Goal: Transaction & Acquisition: Purchase product/service

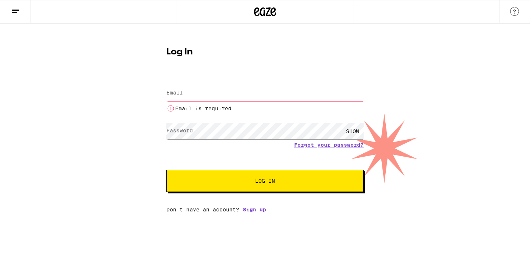
click at [218, 94] on input "Email" at bounding box center [264, 93] width 197 height 17
type input "[EMAIL_ADDRESS][DOMAIN_NAME]"
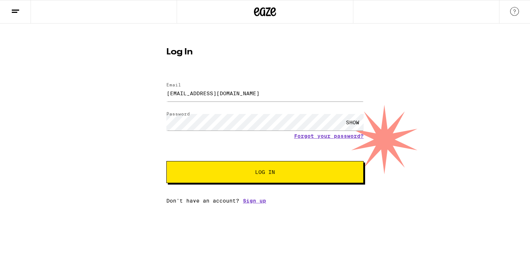
click at [353, 124] on div "SHOW" at bounding box center [352, 122] width 22 height 17
click at [242, 178] on button "Log In" at bounding box center [264, 172] width 197 height 22
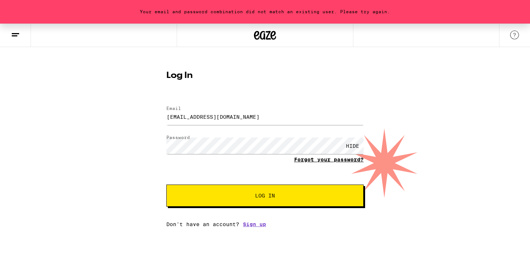
click at [318, 163] on link "Forgot your password?" at bounding box center [329, 160] width 70 height 6
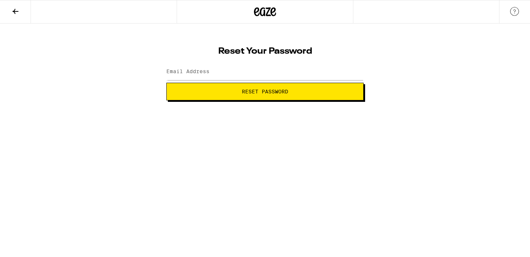
click at [193, 70] on label "Email Address" at bounding box center [187, 71] width 43 height 6
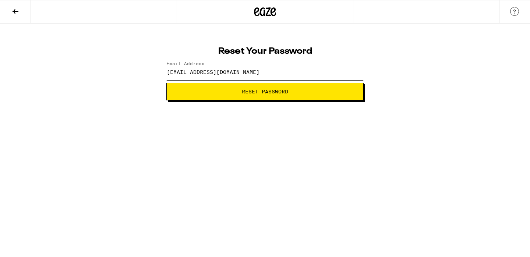
type input "[EMAIL_ADDRESS][DOMAIN_NAME]"
click at [219, 95] on button "Reset Password" at bounding box center [264, 92] width 197 height 18
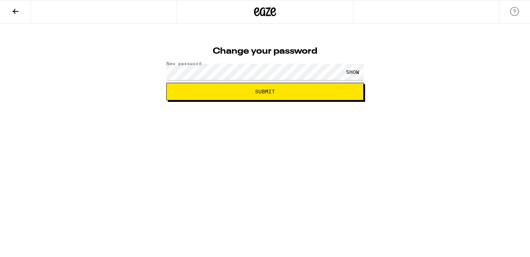
click at [355, 70] on div "SHOW" at bounding box center [352, 72] width 22 height 17
click at [401, 78] on div "Change your password New password HIDE Submit" at bounding box center [265, 62] width 530 height 77
click at [304, 89] on span "Submit" at bounding box center [264, 91] width 185 height 5
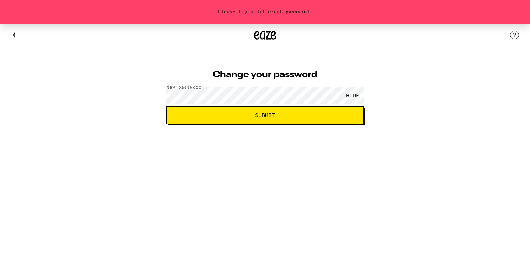
click at [352, 113] on span "Submit" at bounding box center [264, 115] width 185 height 5
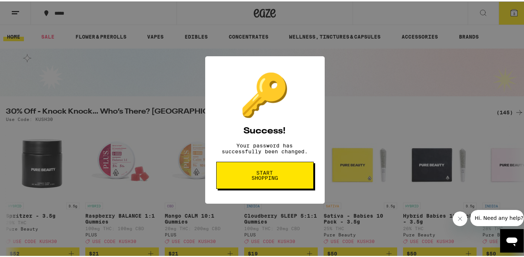
click at [275, 177] on span "Start shopping" at bounding box center [265, 174] width 38 height 10
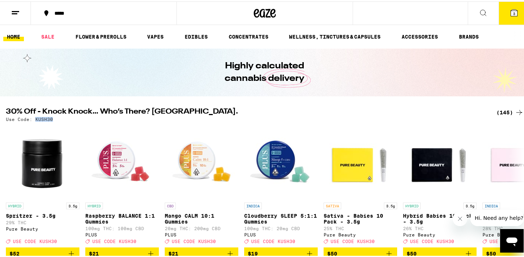
drag, startPoint x: 53, startPoint y: 118, endPoint x: 35, endPoint y: 118, distance: 18.4
click at [35, 118] on div "Use Code: KUSH30" at bounding box center [265, 117] width 518 height 5
copy p "KUSH30"
click at [503, 110] on div "(145)" at bounding box center [509, 111] width 27 height 9
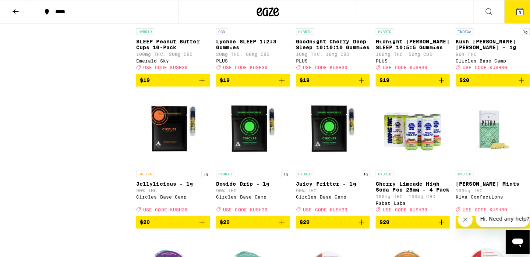
scroll to position [2075, 0]
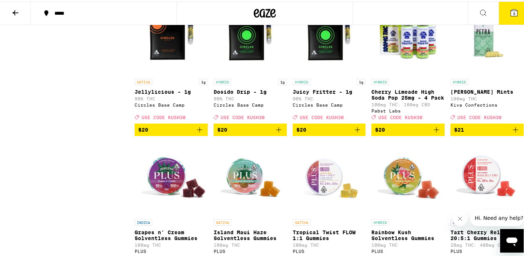
click at [199, 133] on icon "Add to bag" at bounding box center [199, 128] width 9 height 9
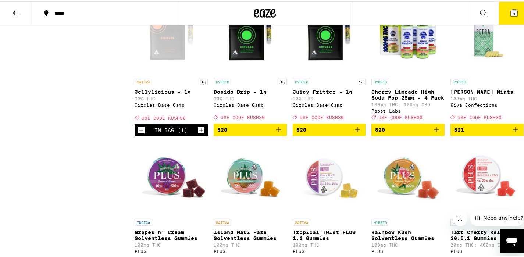
click at [199, 133] on icon "Increment" at bounding box center [201, 128] width 7 height 9
click at [274, 133] on icon "Add to bag" at bounding box center [278, 128] width 9 height 9
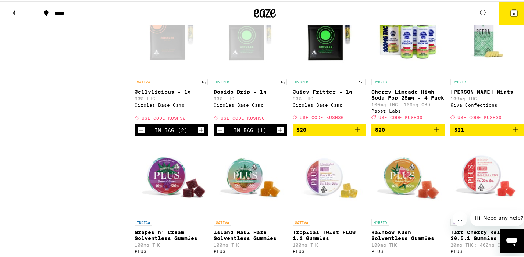
click at [353, 133] on icon "Add to bag" at bounding box center [357, 128] width 9 height 9
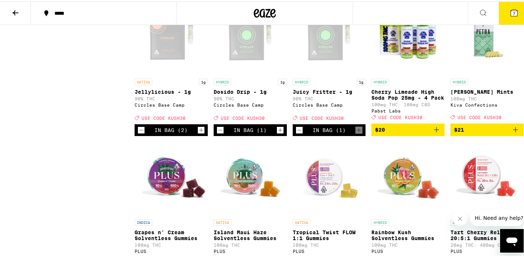
click at [510, 17] on button "7" at bounding box center [514, 11] width 31 height 23
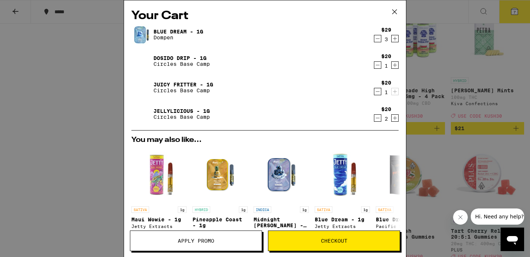
click at [374, 40] on icon "Decrement" at bounding box center [377, 38] width 7 height 9
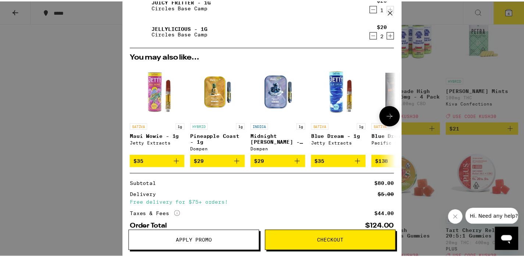
scroll to position [101, 0]
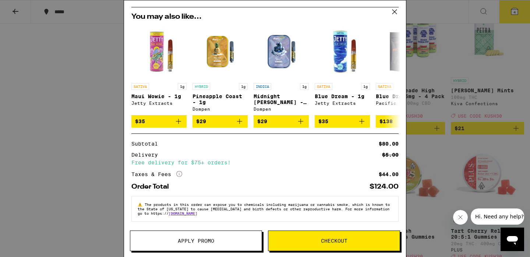
click at [181, 242] on span "Apply Promo" at bounding box center [196, 240] width 36 height 5
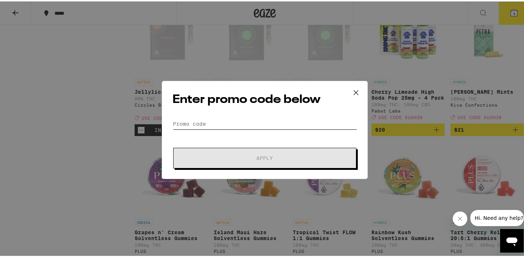
click at [218, 122] on input "Promo Code" at bounding box center [264, 122] width 185 height 11
paste input "KUSH30"
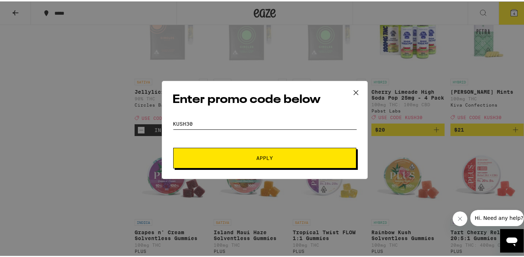
type input "KUSH30"
click at [239, 160] on button "Apply" at bounding box center [264, 156] width 183 height 21
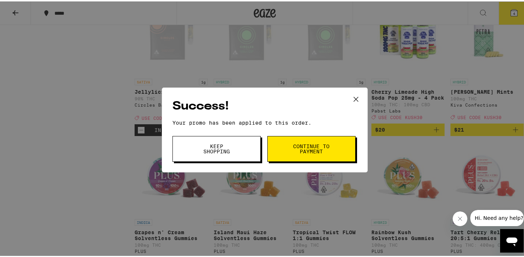
click at [302, 143] on span "Continue to payment" at bounding box center [312, 147] width 38 height 10
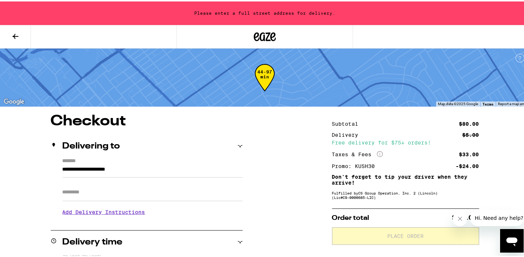
click at [289, 12] on div "Please enter a full street address for delivery." at bounding box center [265, 12] width 530 height 24
click at [262, 34] on icon at bounding box center [265, 35] width 11 height 9
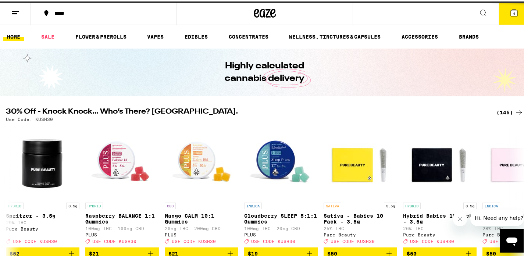
click at [511, 14] on icon at bounding box center [514, 11] width 7 height 7
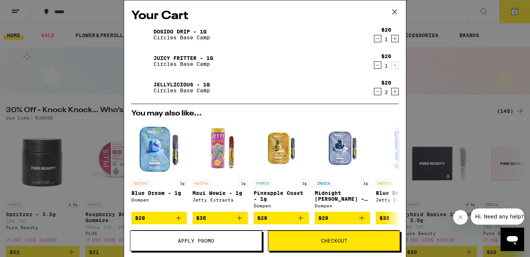
click at [374, 39] on icon "Decrement" at bounding box center [377, 38] width 7 height 9
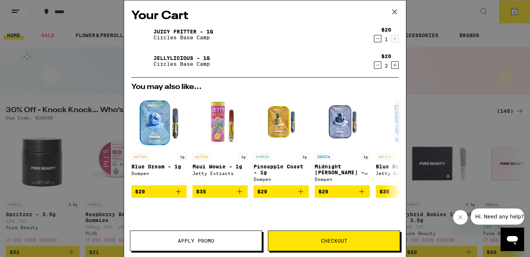
click at [374, 38] on icon "Decrement" at bounding box center [377, 38] width 7 height 9
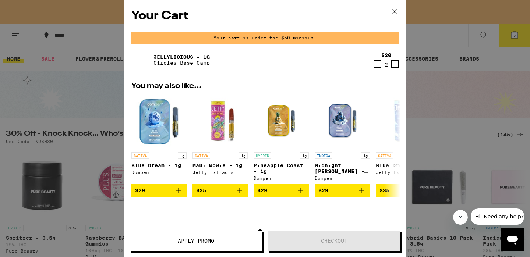
click at [374, 65] on icon "Decrement" at bounding box center [377, 64] width 7 height 9
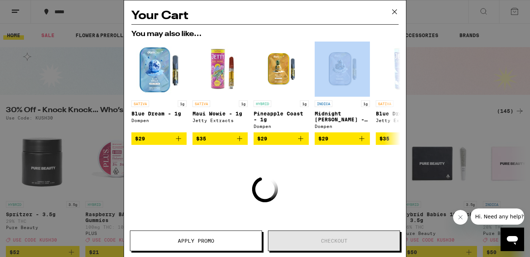
click at [371, 65] on div "SATIVA 1g Blue Dream - 1g Dompen $29 SATIVA 1g Maui Wowie - 1g Jetty Extracts $…" at bounding box center [264, 93] width 279 height 103
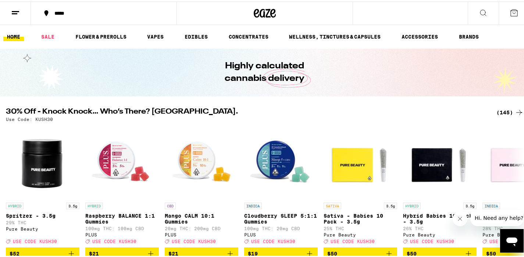
click at [81, 7] on button "*****" at bounding box center [104, 12] width 146 height 22
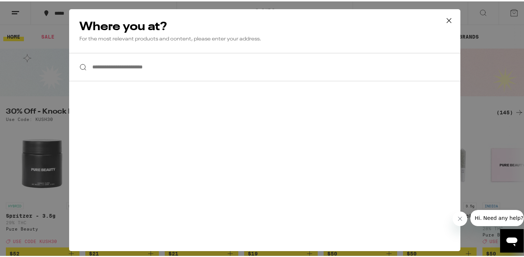
click at [117, 75] on input "**********" at bounding box center [264, 65] width 391 height 28
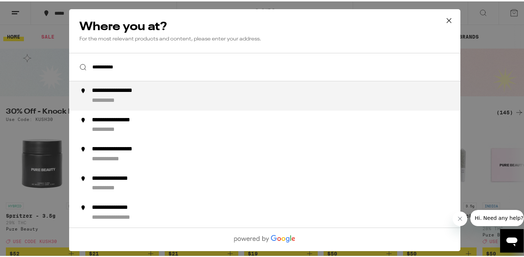
click at [98, 101] on div "**********" at bounding box center [111, 99] width 38 height 8
type input "**********"
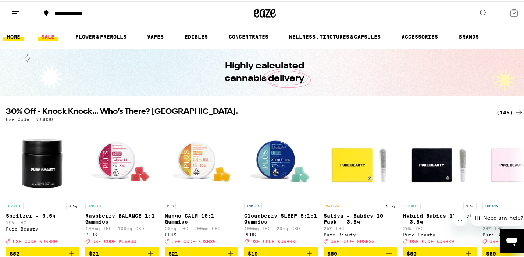
click at [46, 35] on link "SALE" at bounding box center [48, 35] width 21 height 9
click at [47, 34] on link "SALE" at bounding box center [48, 35] width 21 height 9
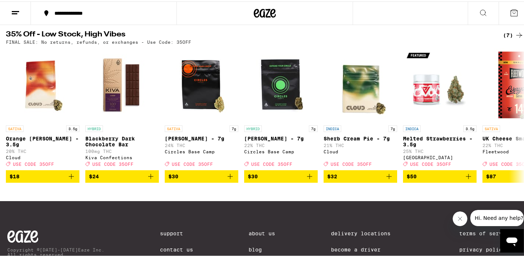
scroll to position [384, 0]
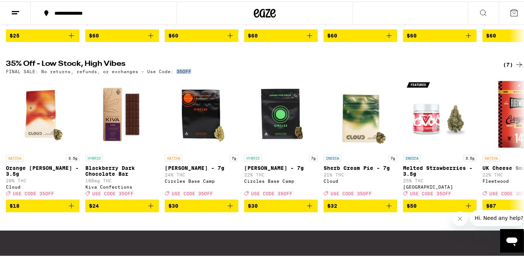
drag, startPoint x: 186, startPoint y: 81, endPoint x: 172, endPoint y: 81, distance: 14.3
click at [172, 72] on div "FINAL SALE: No returns, refunds, or exchanges - Use Code: 35OFF" at bounding box center [265, 70] width 518 height 5
copy p "35OFF"
click at [506, 68] on div "(7)" at bounding box center [513, 63] width 21 height 9
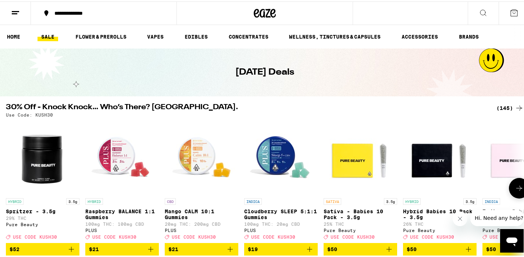
scroll to position [3, 0]
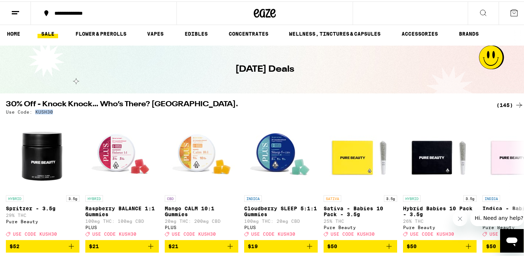
drag, startPoint x: 54, startPoint y: 110, endPoint x: 35, endPoint y: 111, distance: 18.4
click at [35, 111] on div "Use Code: KUSH30" at bounding box center [265, 110] width 518 height 5
copy p "KUSH30"
click at [515, 102] on icon at bounding box center [519, 103] width 9 height 9
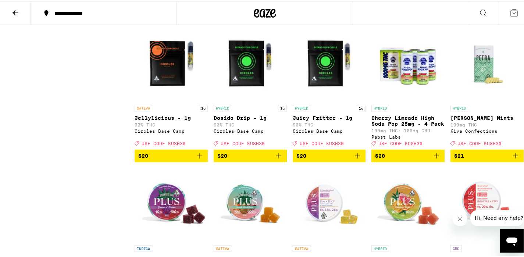
scroll to position [2049, 0]
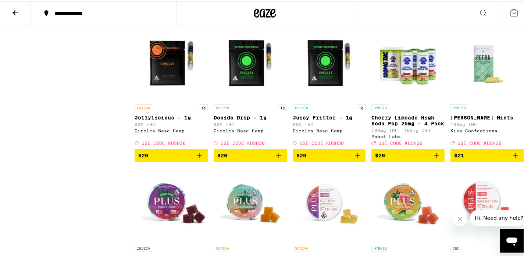
click at [199, 159] on icon "Add to bag" at bounding box center [199, 154] width 9 height 9
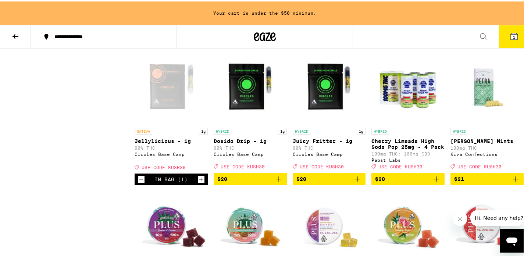
scroll to position [2072, 0]
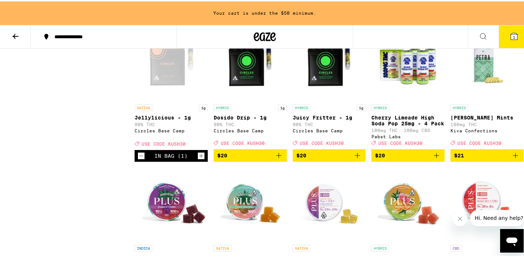
click at [199, 159] on icon "Increment" at bounding box center [201, 154] width 7 height 9
click at [276, 157] on icon "Add to bag" at bounding box center [278, 154] width 5 height 5
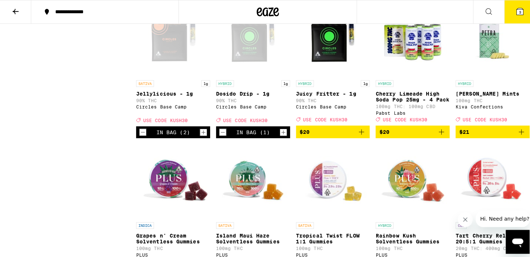
scroll to position [2049, 0]
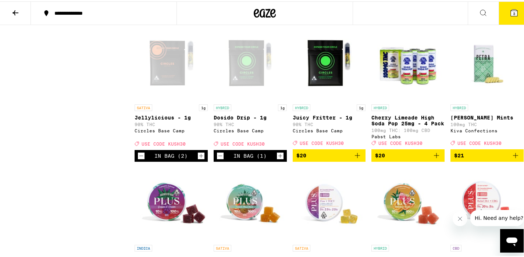
click at [353, 159] on icon "Add to bag" at bounding box center [357, 154] width 9 height 9
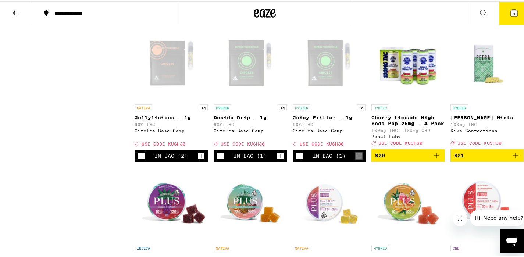
click at [510, 8] on icon at bounding box center [514, 11] width 9 height 9
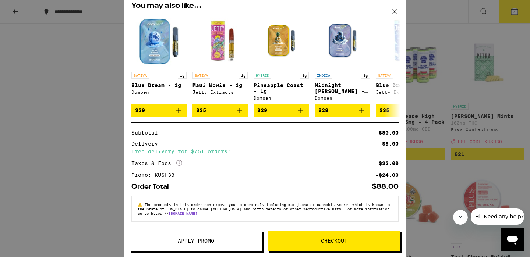
scroll to position [112, 0]
click at [335, 243] on span "Checkout" at bounding box center [334, 240] width 26 height 5
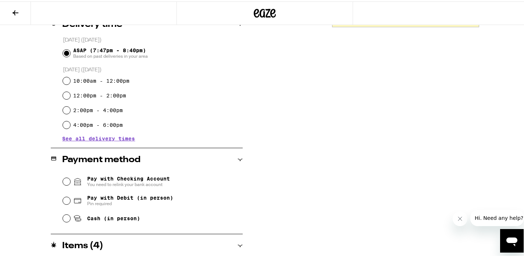
scroll to position [195, 0]
click at [64, 202] on input "Pay with Debit (in person) Pin required" at bounding box center [66, 198] width 7 height 7
radio input "true"
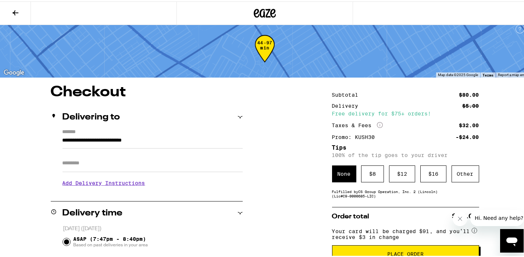
scroll to position [53, 0]
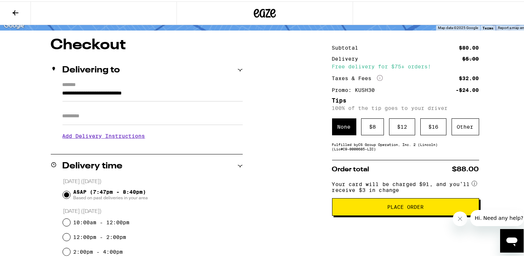
click at [162, 121] on input "Apt/Suite" at bounding box center [153, 115] width 180 height 18
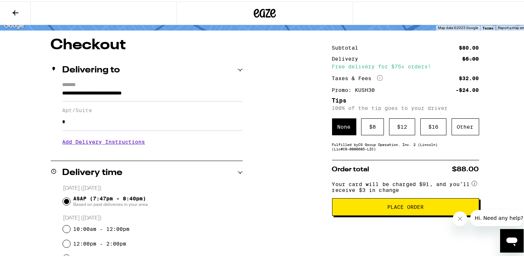
type input "*"
click at [254, 128] on div "**********" at bounding box center [265, 260] width 530 height 448
click at [392, 214] on button "Place Order" at bounding box center [405, 206] width 147 height 18
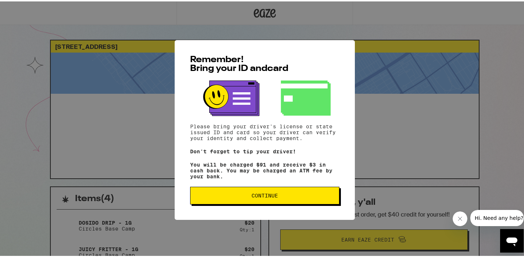
click at [289, 195] on span "Continue" at bounding box center [264, 194] width 137 height 5
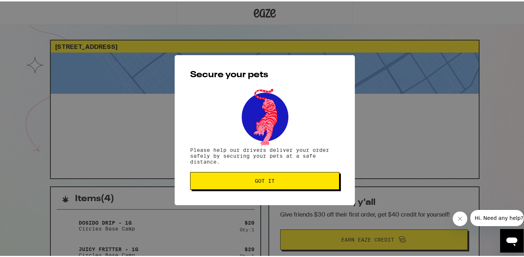
click at [290, 184] on button "Got it" at bounding box center [264, 180] width 149 height 18
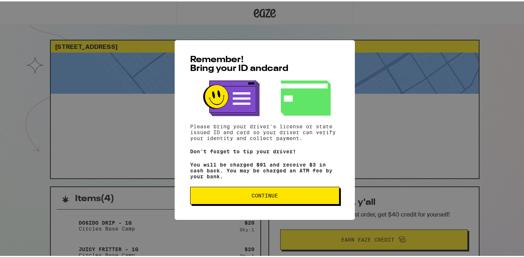
click at [273, 197] on span "Continue" at bounding box center [265, 194] width 26 height 5
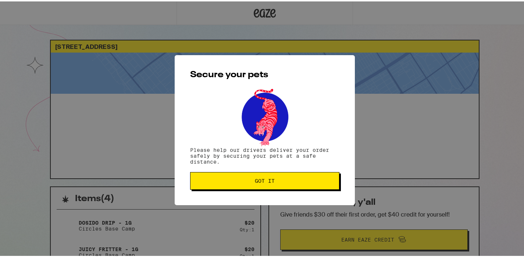
click at [262, 180] on span "Got it" at bounding box center [265, 179] width 20 height 5
